Goal: Information Seeking & Learning: Check status

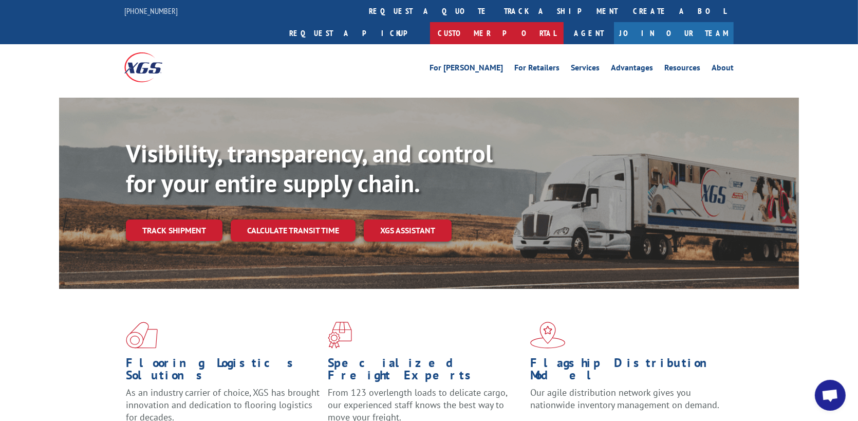
click at [564, 22] on link "Customer Portal" at bounding box center [497, 33] width 134 height 22
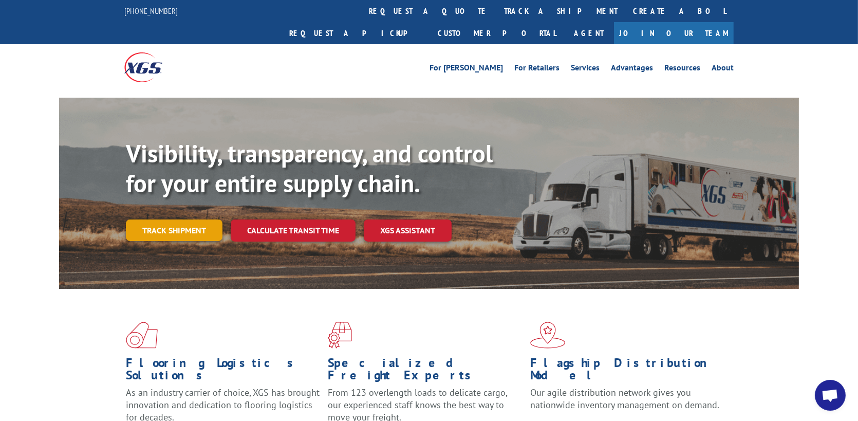
click at [191, 219] on link "Track shipment" at bounding box center [174, 230] width 97 height 22
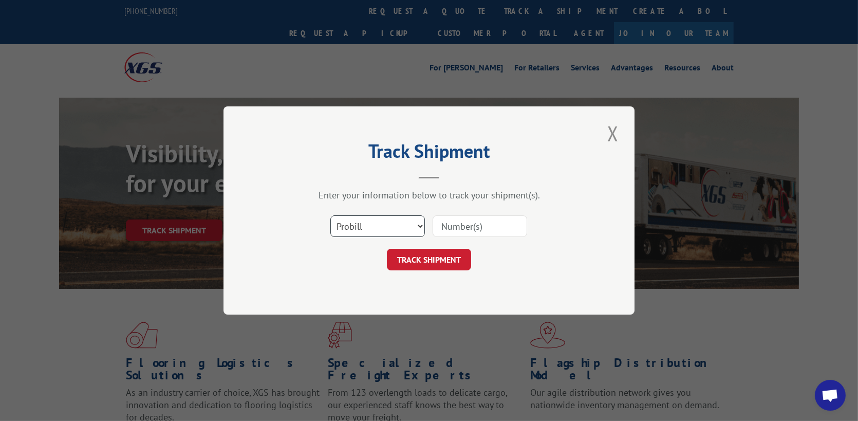
click at [371, 223] on select "Select category... Probill BOL PO" at bounding box center [378, 226] width 95 height 22
click at [331, 215] on select "Select category... Probill BOL PO" at bounding box center [378, 226] width 95 height 22
click at [459, 225] on input at bounding box center [480, 226] width 95 height 22
click at [391, 232] on select "Select category... Probill BOL PO" at bounding box center [378, 226] width 95 height 22
select select "po"
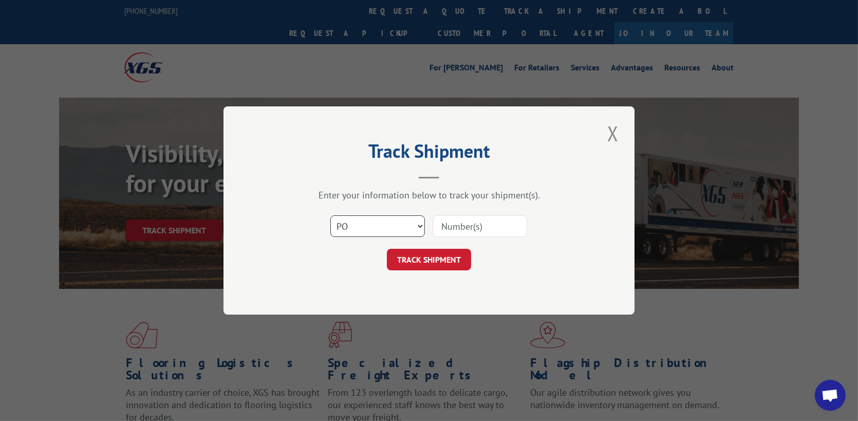
click at [331, 215] on select "Select category... Probill BOL PO" at bounding box center [378, 226] width 95 height 22
click at [461, 227] on input at bounding box center [480, 226] width 95 height 22
type input "s"
type input "p299-ord2500623"
click at [436, 261] on button "TRACK SHIPMENT" at bounding box center [429, 260] width 84 height 22
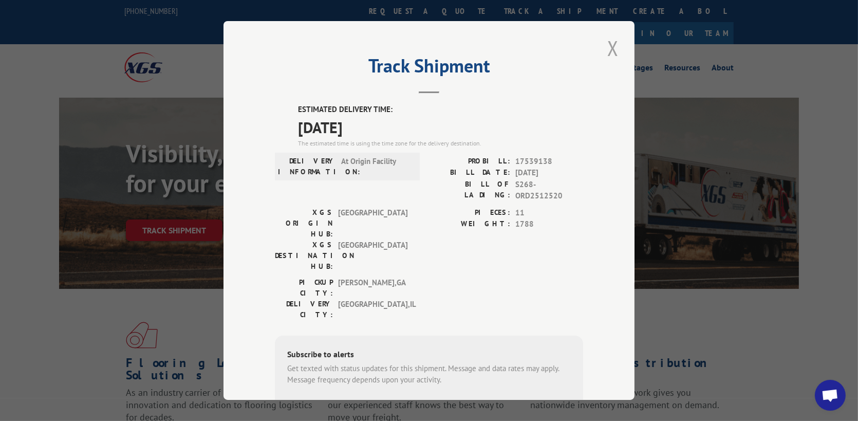
click at [604, 50] on button "Close modal" at bounding box center [612, 48] width 17 height 28
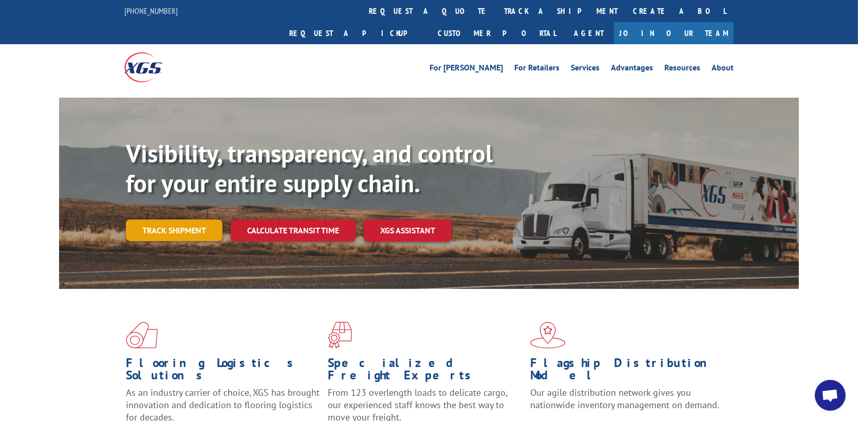
click at [200, 219] on link "Track shipment" at bounding box center [174, 230] width 97 height 22
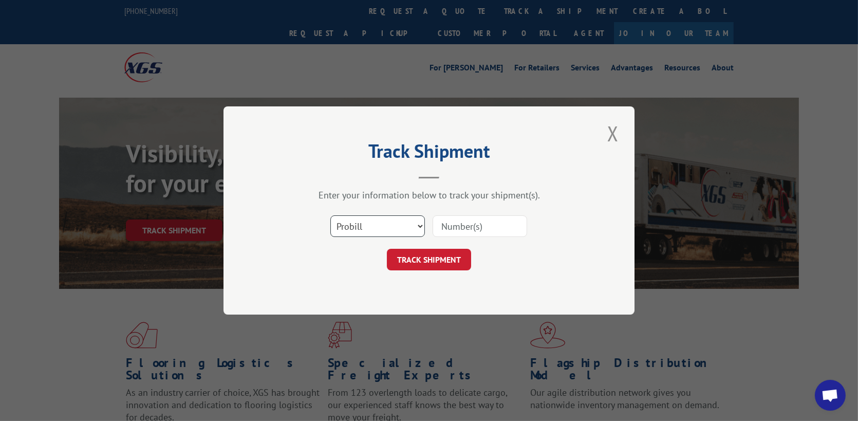
click at [378, 226] on select "Select category... Probill BOL PO" at bounding box center [378, 226] width 95 height 22
select select "po"
click at [331, 215] on select "Select category... Probill BOL PO" at bounding box center [378, 226] width 95 height 22
click at [460, 226] on input at bounding box center [480, 226] width 95 height 22
type input "p299-ord2500649"
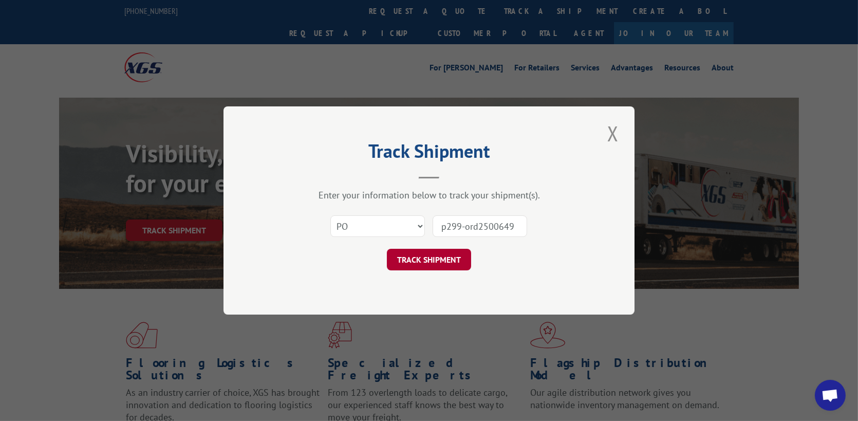
click at [434, 269] on button "TRACK SHIPMENT" at bounding box center [429, 260] width 84 height 22
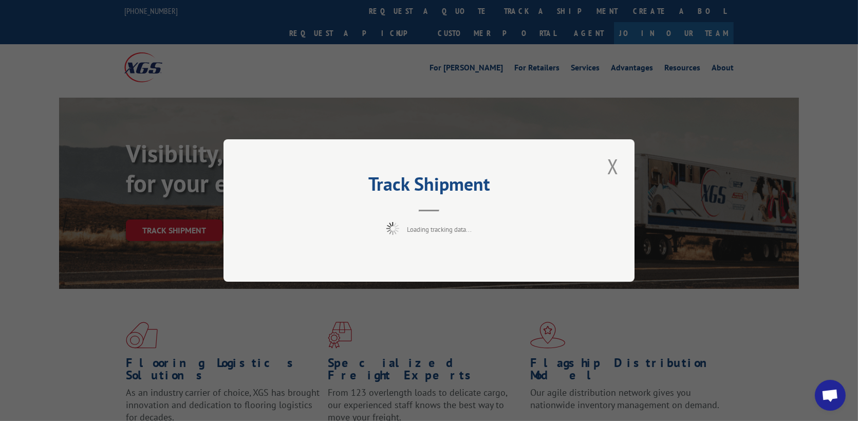
scroll to position [368, 0]
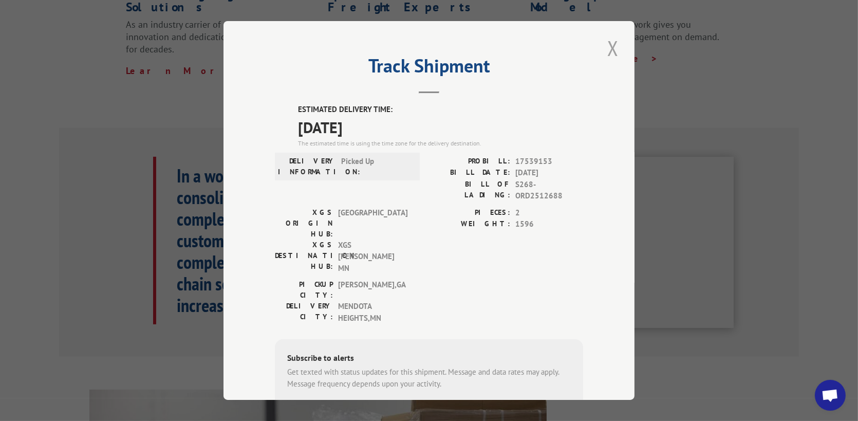
click at [608, 54] on button "Close modal" at bounding box center [612, 48] width 17 height 28
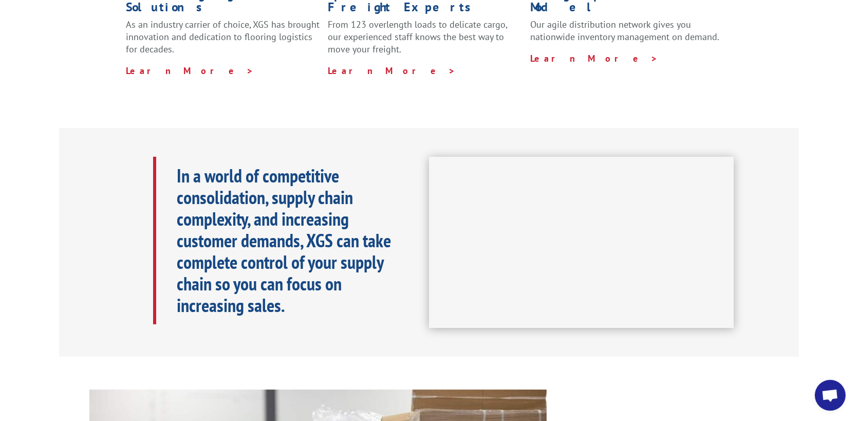
scroll to position [0, 0]
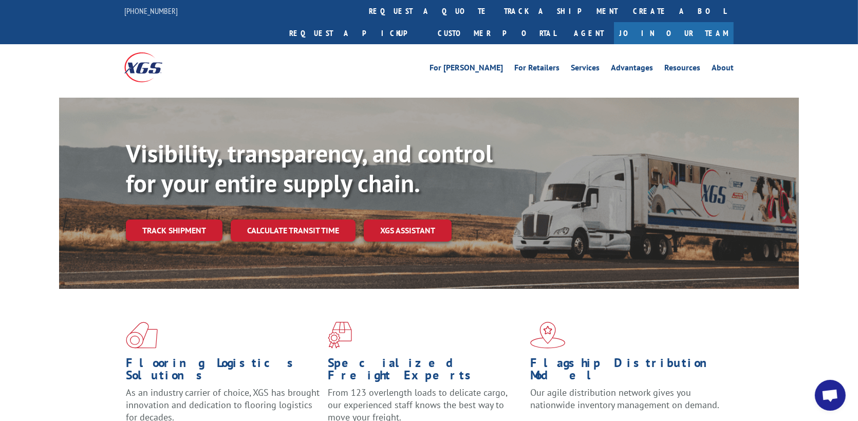
click at [768, 48] on div "For [PERSON_NAME] For Retailers Services Advantages Resources About For [PERSON…" at bounding box center [429, 67] width 858 height 46
